Goal: Download file/media

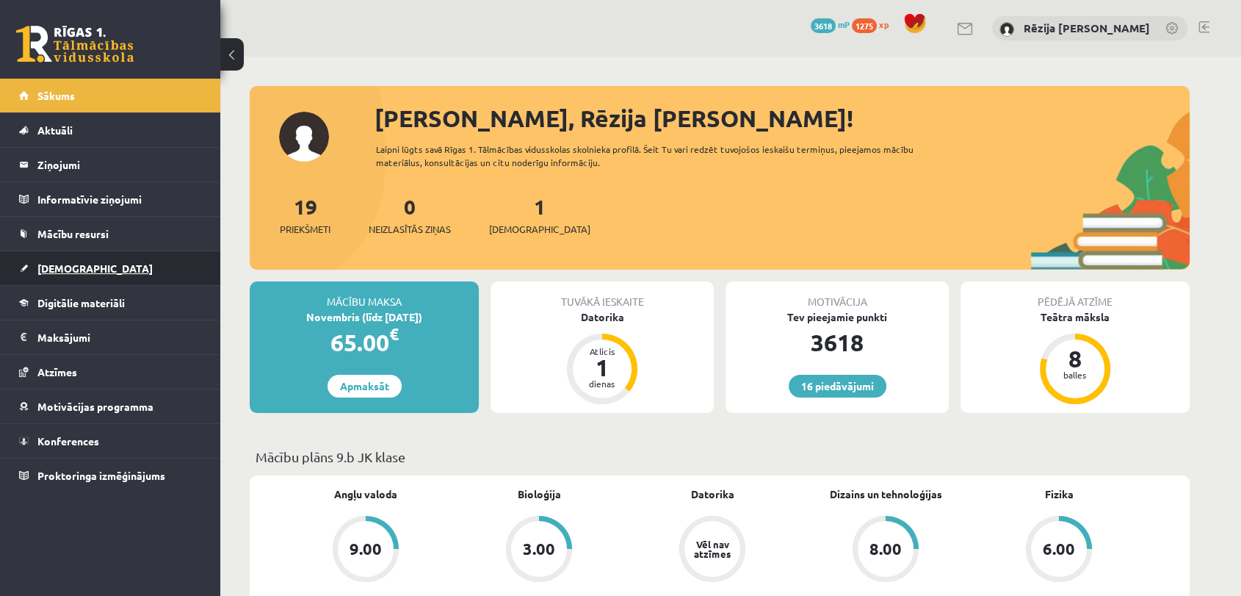
click at [79, 280] on link "[DEMOGRAPHIC_DATA]" at bounding box center [110, 268] width 183 height 34
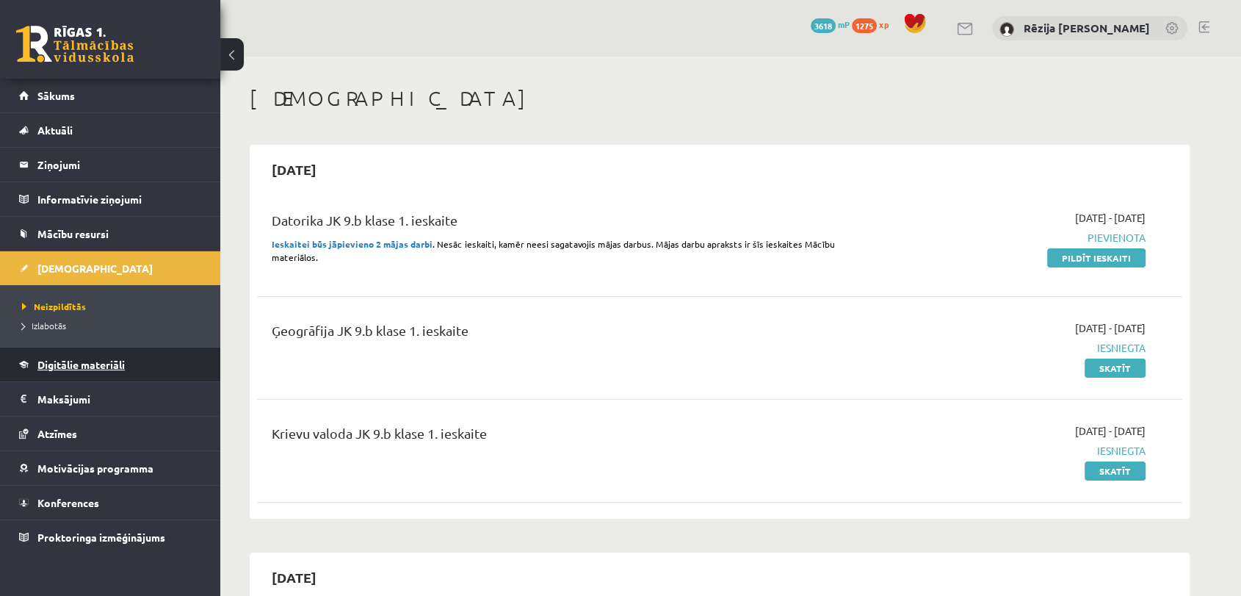
click at [74, 358] on span "Digitālie materiāli" at bounding box center [80, 364] width 87 height 13
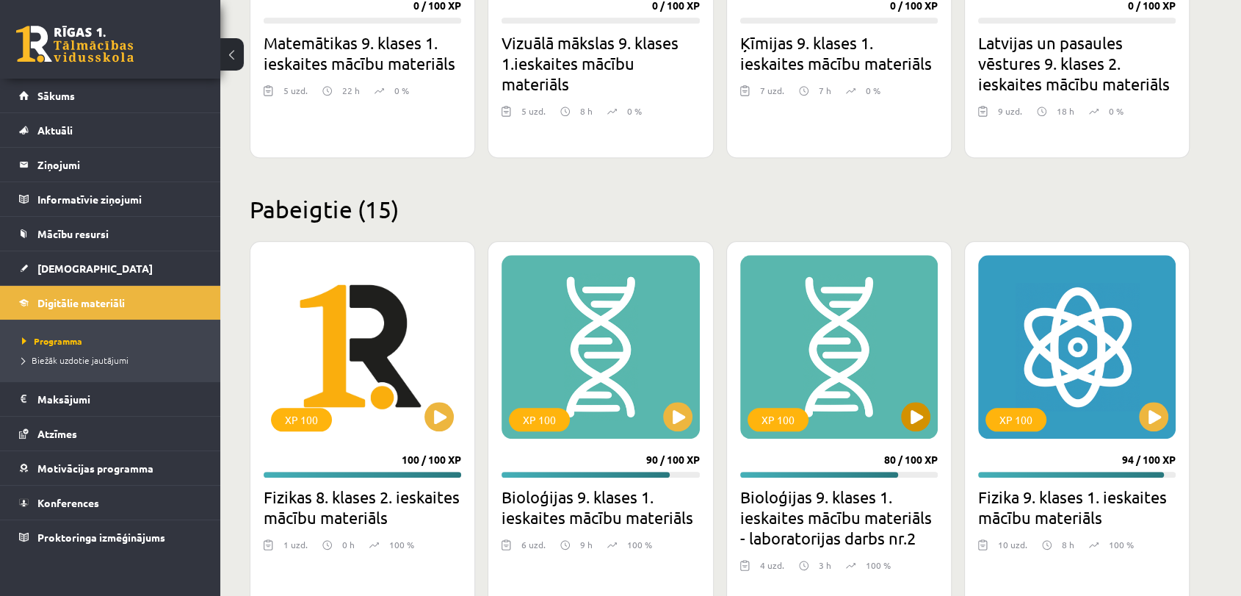
scroll to position [2084, 0]
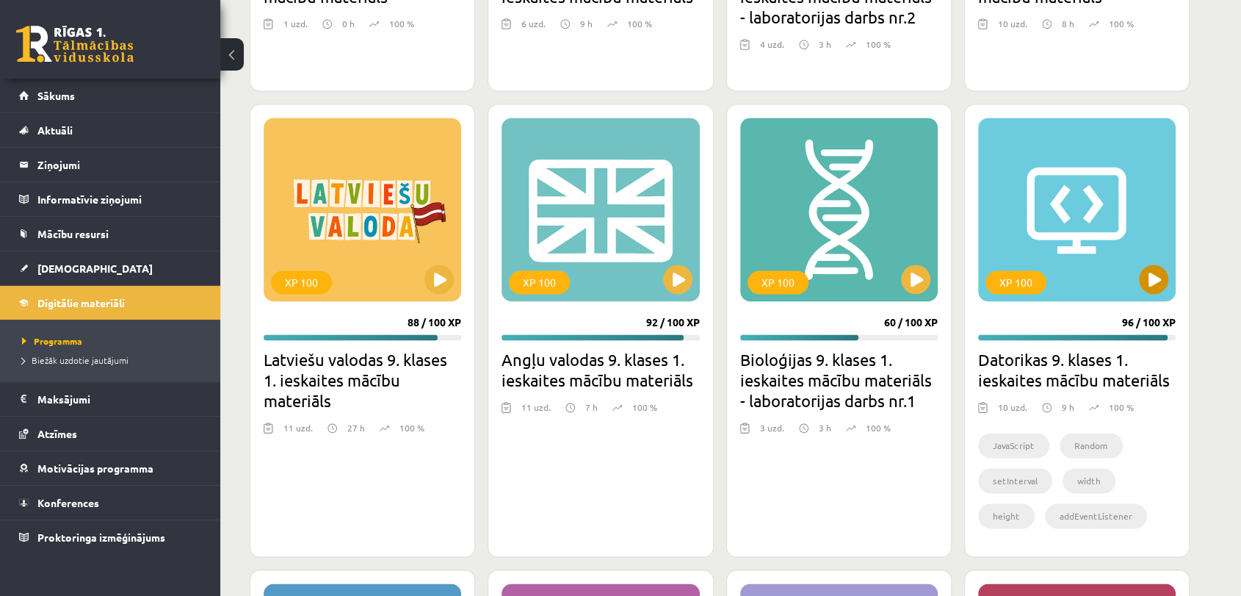
click at [1104, 277] on div "XP 100" at bounding box center [1077, 210] width 198 height 184
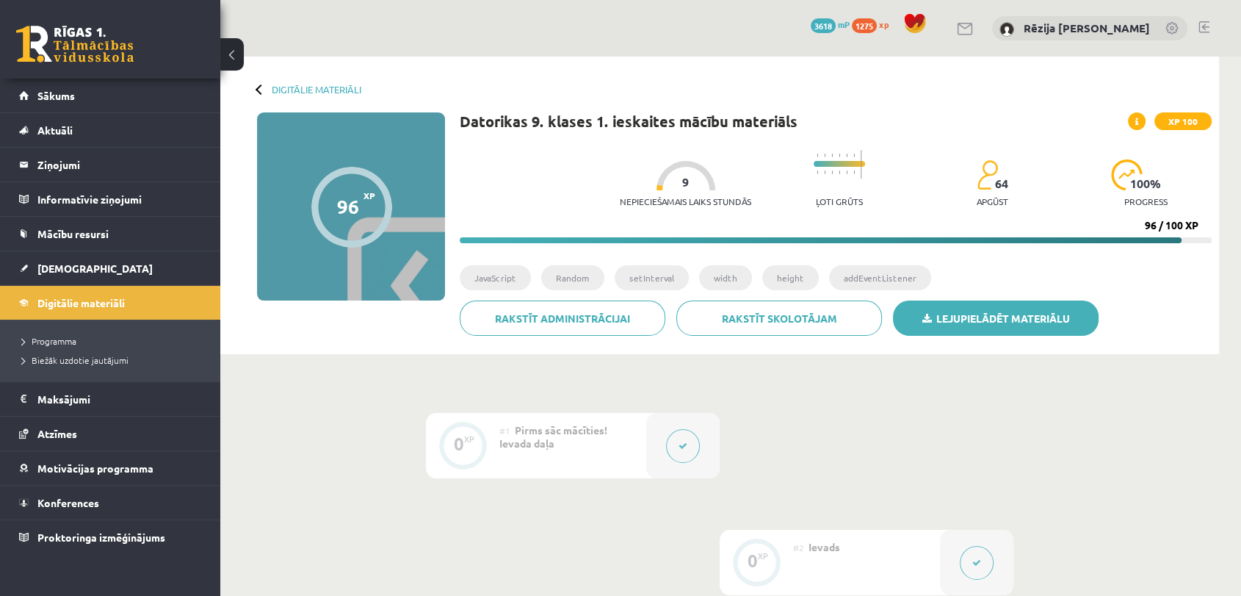
click at [959, 312] on link "Lejupielādēt materiālu" at bounding box center [996, 317] width 206 height 35
